Goal: Use online tool/utility: Utilize a website feature to perform a specific function

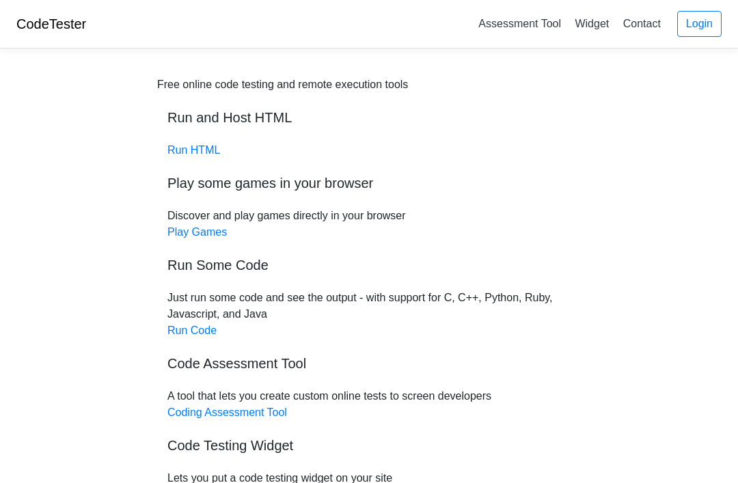
click at [196, 151] on link "Run HTML" at bounding box center [193, 150] width 53 height 12
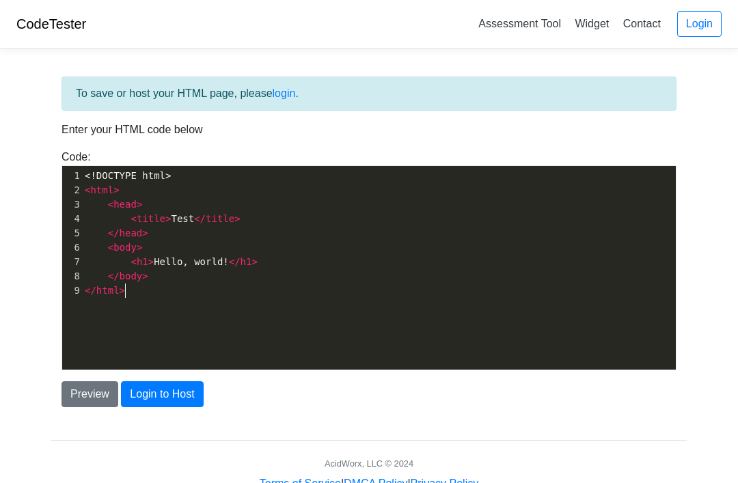
scroll to position [1, 0]
type textarea ">"
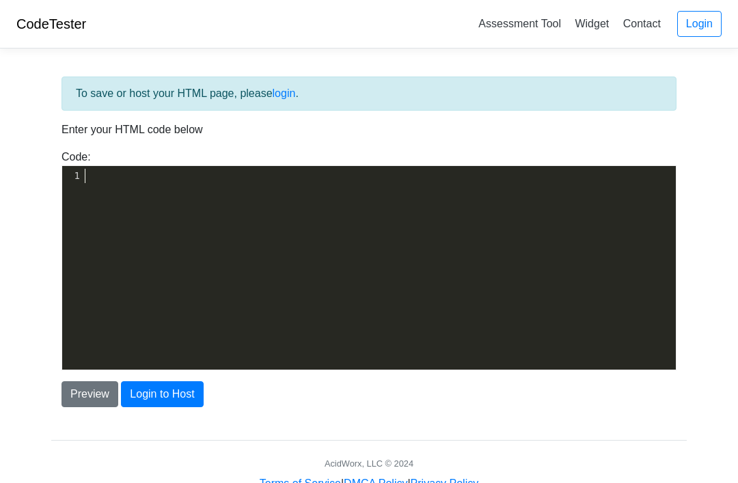
type textarea "v"
click at [87, 180] on pre "​" at bounding box center [379, 176] width 594 height 14
click at [101, 174] on pre "​" at bounding box center [379, 176] width 594 height 14
click at [101, 182] on pre "​" at bounding box center [379, 176] width 594 height 14
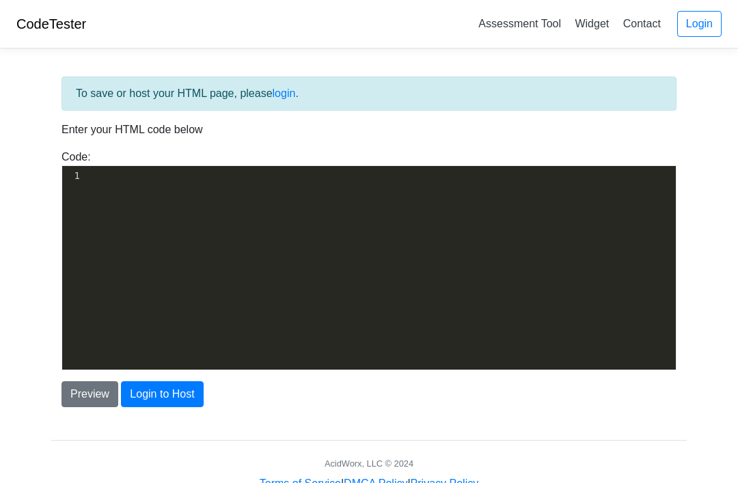
click at [345, 207] on div "xxxxxxxxxx 1 ​" at bounding box center [379, 278] width 634 height 224
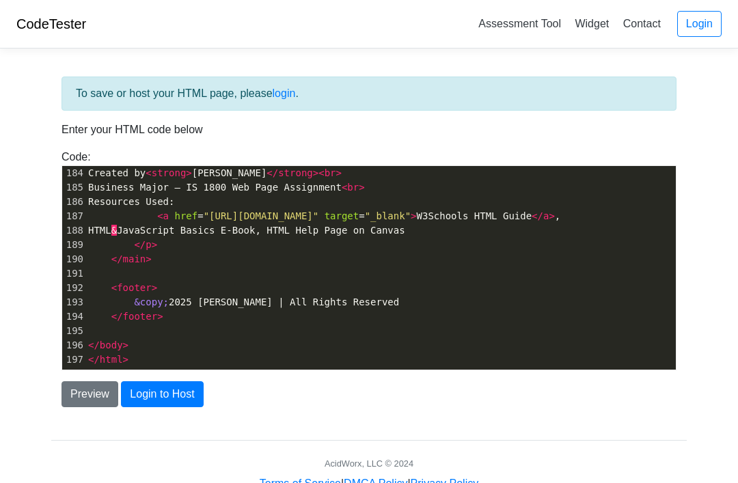
click at [601, 133] on p "Enter your HTML code below" at bounding box center [369, 130] width 615 height 16
click at [165, 392] on button "Login to Host" at bounding box center [162, 394] width 82 height 26
click at [100, 389] on button "Preview" at bounding box center [90, 394] width 57 height 26
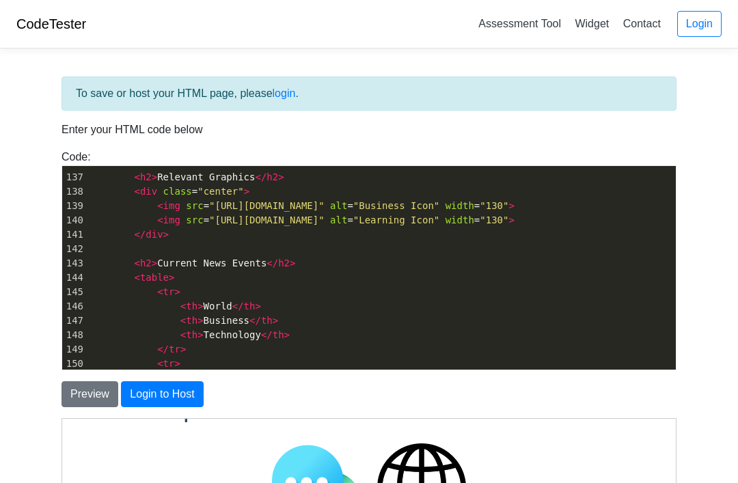
scroll to position [0, 0]
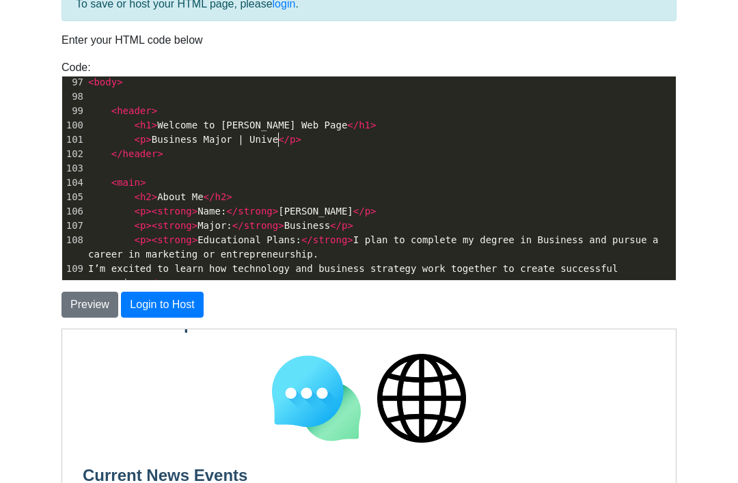
type textarea "Univer"
type textarea "versity of [US_STATE], [GEOGRAPHIC_DATA]"
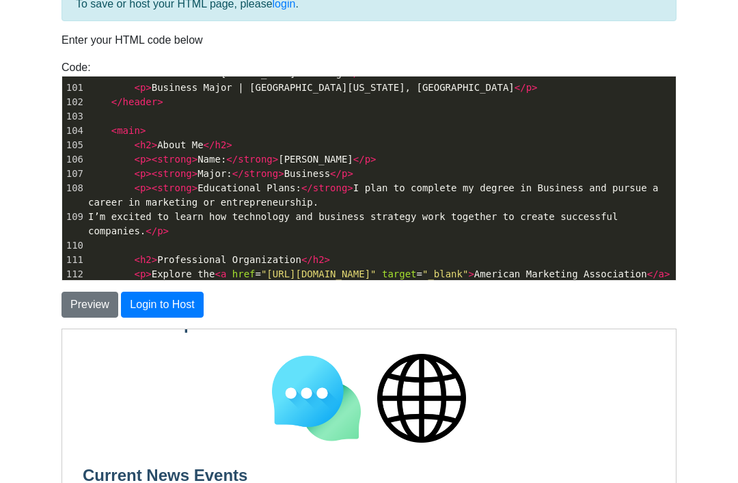
click at [317, 203] on span "< p >< strong > Educational Plans: </ strong > I plan to complete my degree in …" at bounding box center [376, 195] width 576 height 25
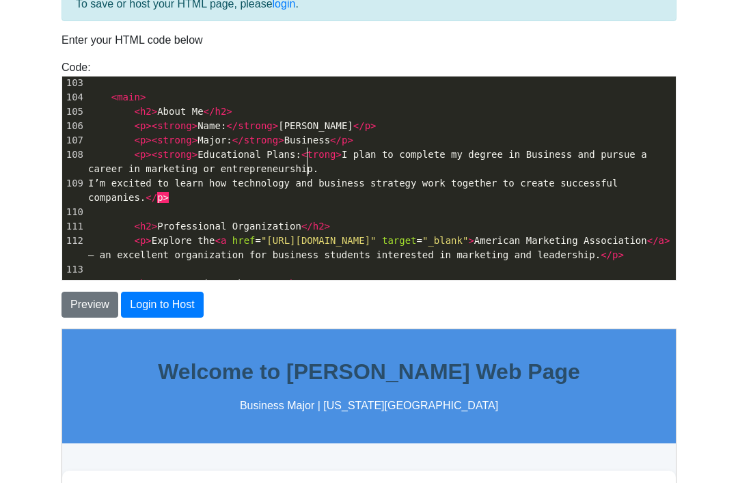
type textarea "s"
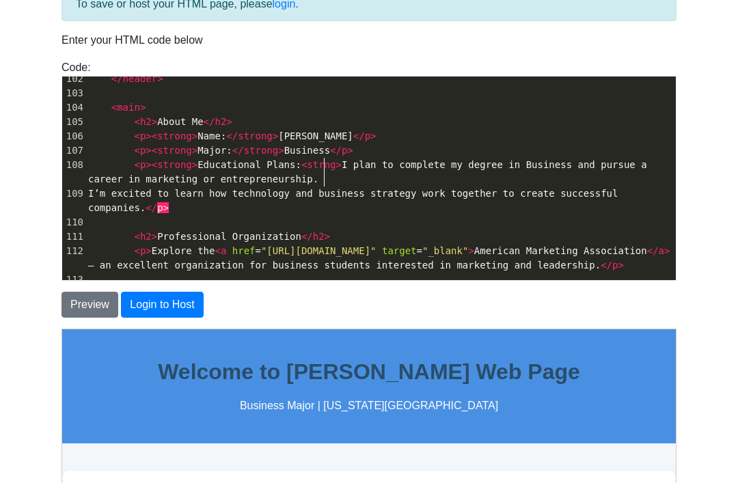
type textarea "o"
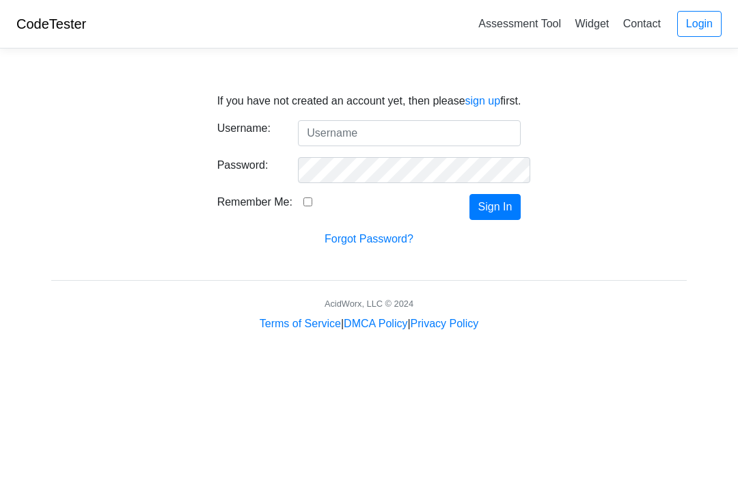
click at [662, 159] on div "If you have not created an account yet, then please sign up first. Username: Pa…" at bounding box center [369, 162] width 656 height 171
click at [474, 135] on input "Username:" at bounding box center [409, 133] width 223 height 26
click at [654, 111] on div "If you have not created an account yet, then please sign up first. Username: Pa…" at bounding box center [369, 162] width 656 height 171
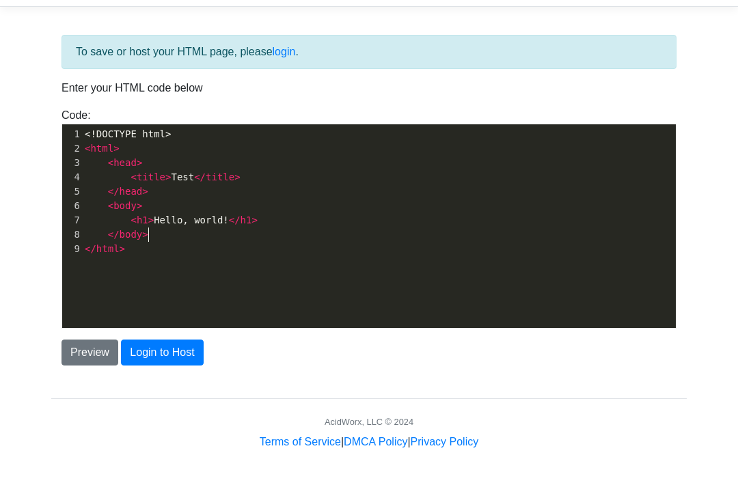
scroll to position [7, 0]
type textarea ">"
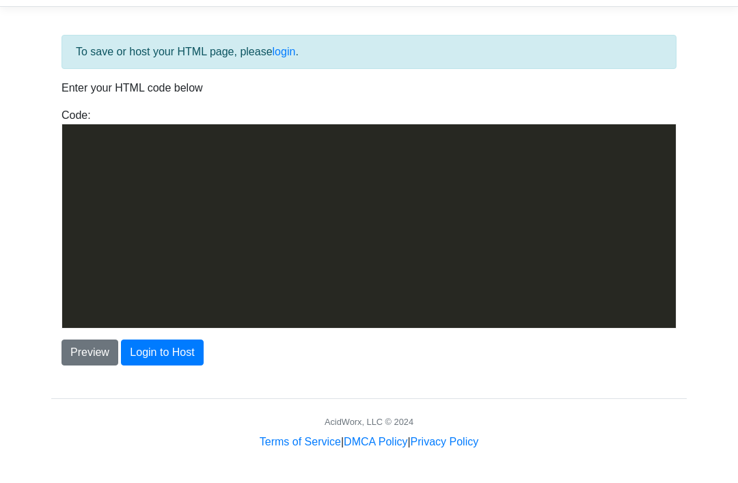
scroll to position [3362, 0]
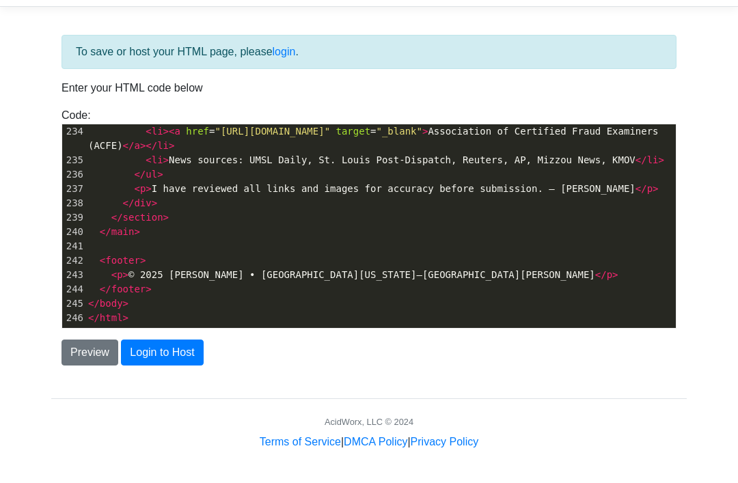
click at [85, 347] on button "Preview" at bounding box center [90, 353] width 57 height 26
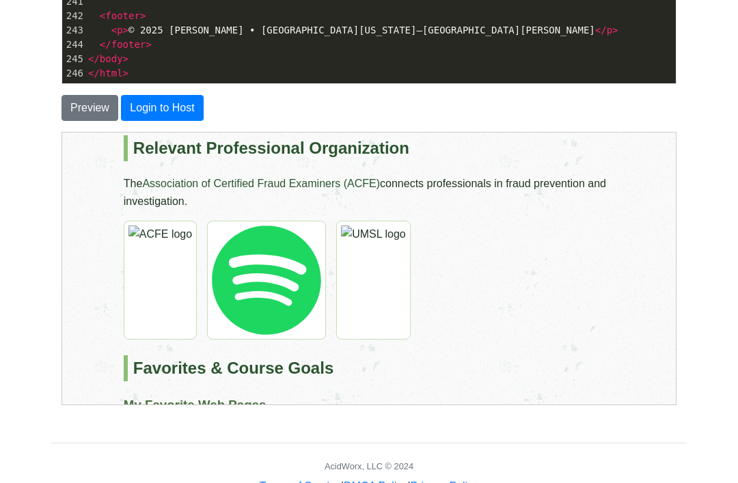
scroll to position [427, 0]
click at [137, 282] on img at bounding box center [159, 278] width 73 height 119
click at [155, 270] on img at bounding box center [159, 278] width 73 height 119
click at [356, 276] on img at bounding box center [373, 278] width 75 height 119
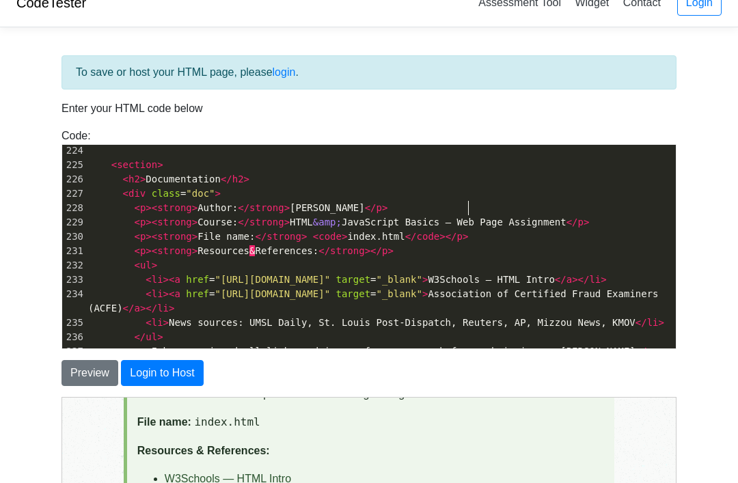
scroll to position [21, 0]
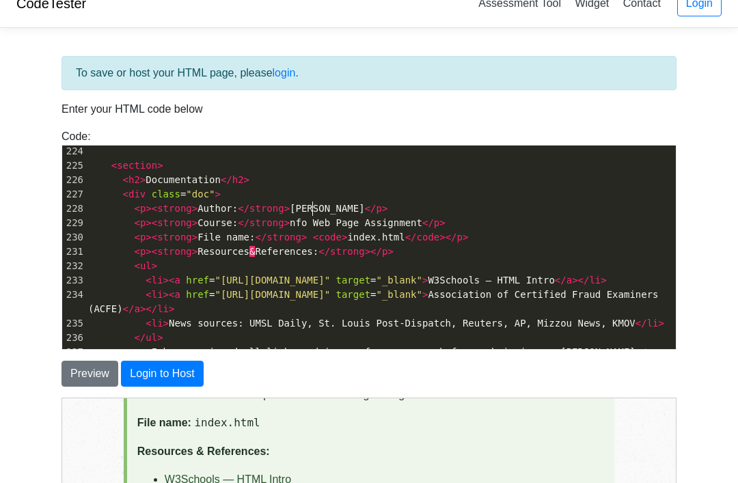
type textarea "nfor"
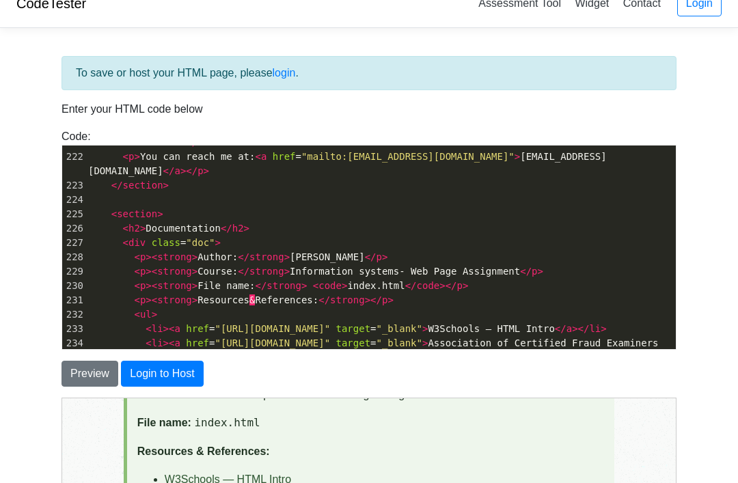
scroll to position [3147, 0]
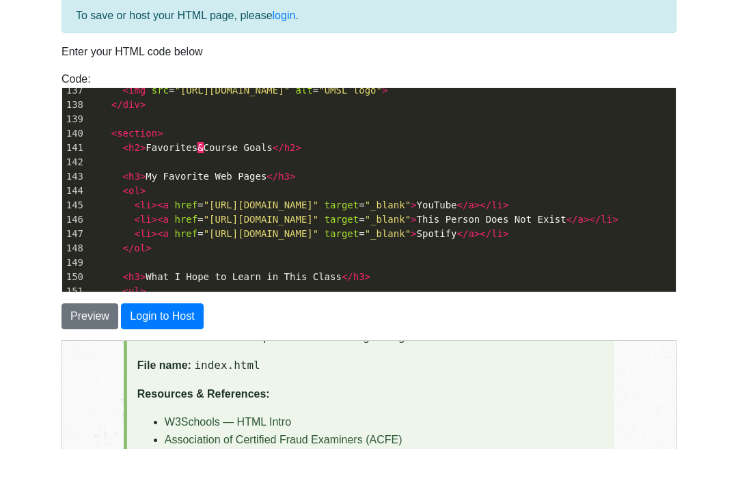
type textarea "Information systems-"
click at [98, 338] on button "Preview" at bounding box center [90, 351] width 57 height 26
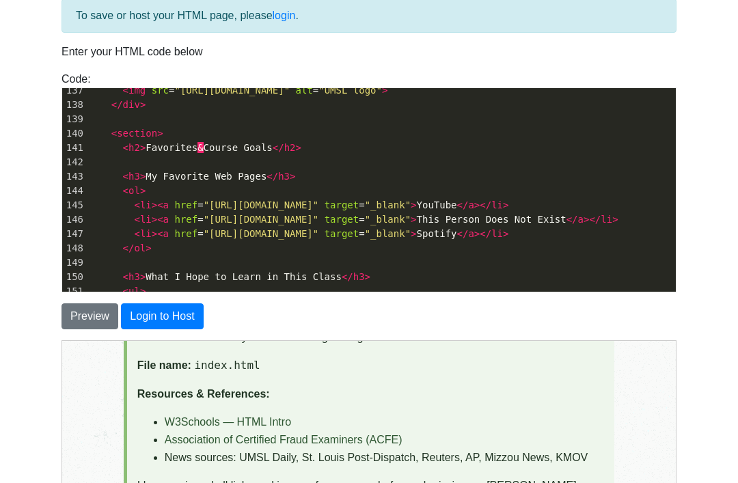
click at [82, 325] on button "Preview" at bounding box center [90, 317] width 57 height 26
click at [91, 314] on button "Preview" at bounding box center [90, 317] width 57 height 26
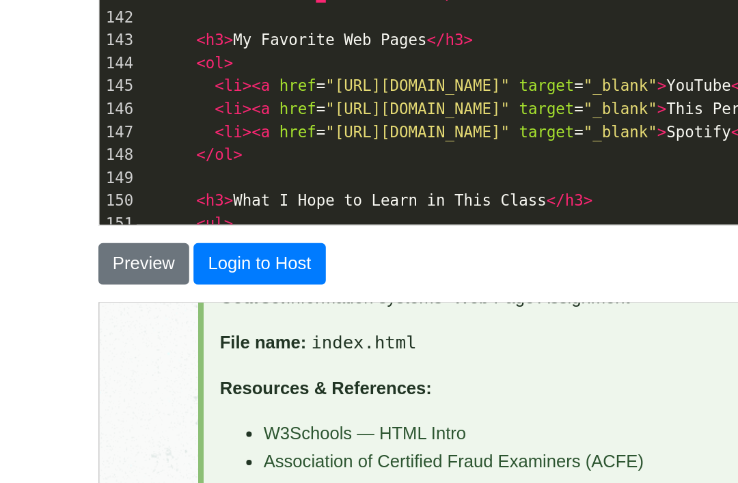
click at [93, 304] on button "Preview" at bounding box center [90, 317] width 57 height 26
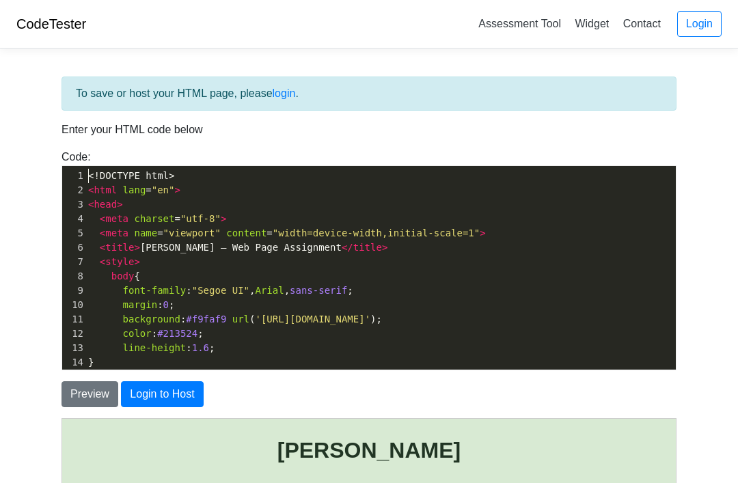
type textarea "<!"
click at [403, 299] on pre "margin : 0 ;" at bounding box center [380, 305] width 591 height 14
click at [90, 173] on span "<!DOCTYPE html>" at bounding box center [131, 175] width 86 height 11
click at [95, 179] on span "<!DOCTYPE html>" at bounding box center [131, 175] width 86 height 11
type textarea "<!"
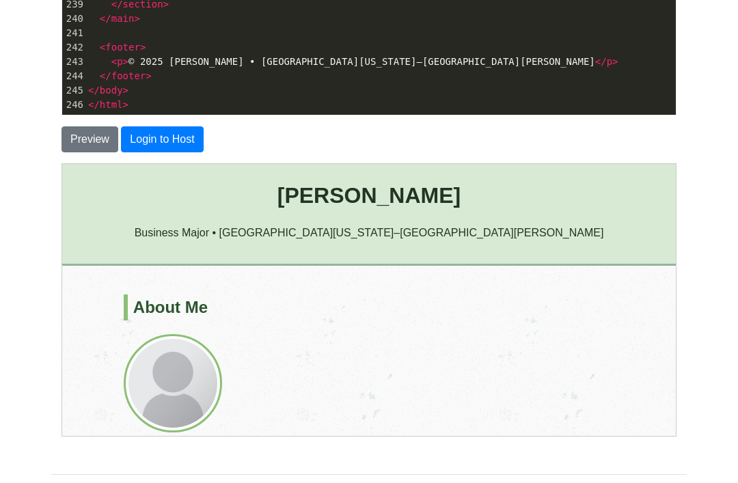
type textarea "html"
click at [719, 125] on body "CodeTester Assessment Tool Widget Contact Login To save or host your HTML page,…" at bounding box center [369, 136] width 738 height 781
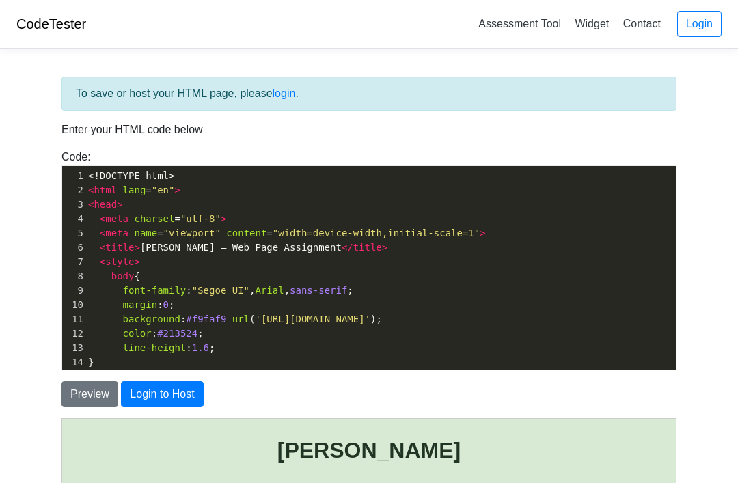
type textarea "<!"
click at [699, 129] on body "CodeTester Assessment Tool Widget Contact Login To save or host your HTML page,…" at bounding box center [369, 390] width 738 height 781
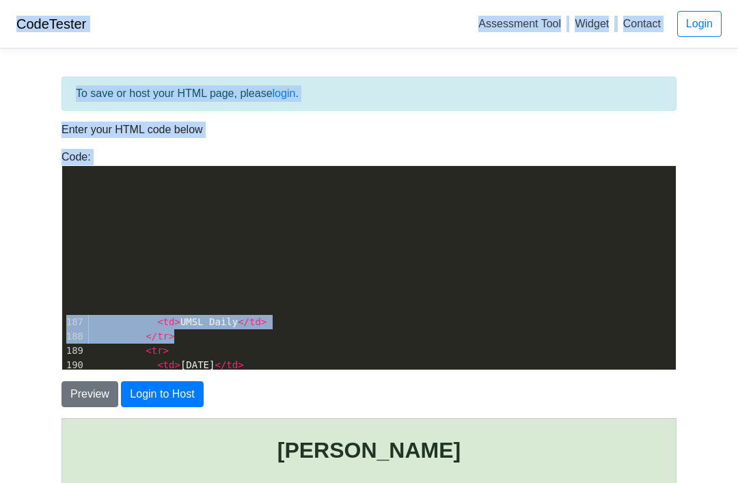
scroll to position [2130, 0]
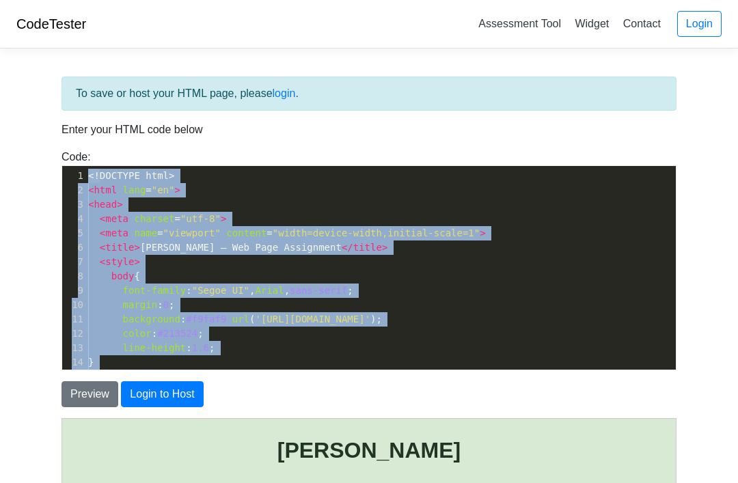
copy div "<!DOCTYPE html> 2 < html lang = "en" > 3 < head > 4 < meta charset = "utf-8" > …"
click at [738, 226] on body "CodeTester Assessment Tool Widget Contact Login To save or host your HTML page,…" at bounding box center [369, 390] width 738 height 781
